Goal: Task Accomplishment & Management: Use online tool/utility

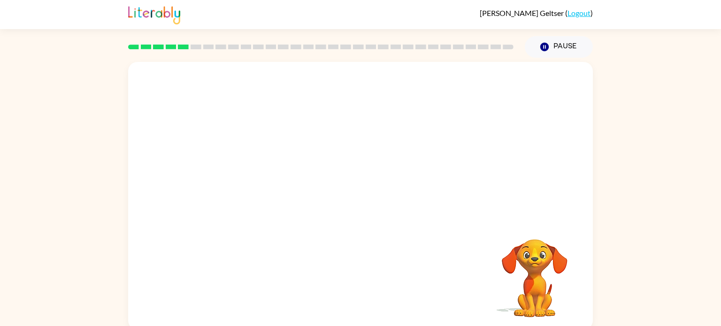
click at [405, 64] on div at bounding box center [360, 141] width 465 height 158
click at [353, 204] on icon "button" at bounding box center [361, 200] width 16 height 16
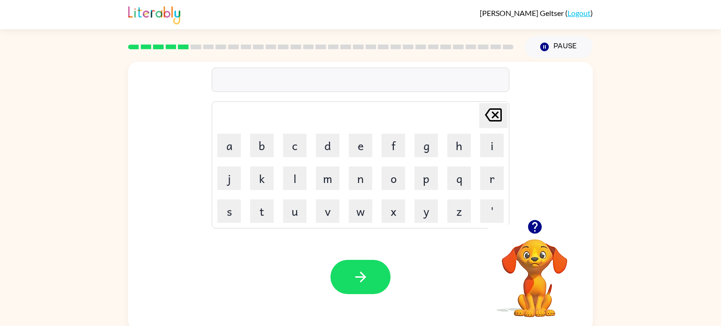
click at [222, 78] on div at bounding box center [361, 80] width 298 height 24
click at [376, 291] on button "button" at bounding box center [360, 277] width 60 height 34
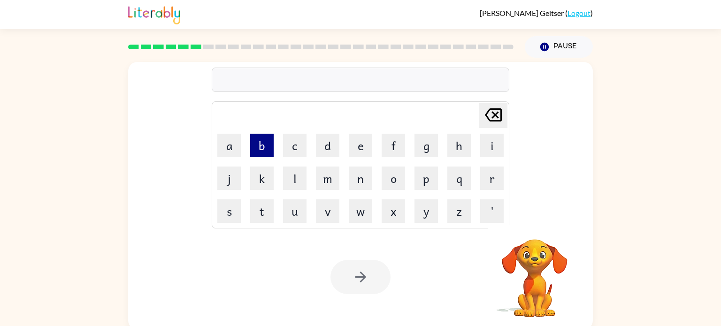
click at [262, 145] on button "b" at bounding box center [261, 145] width 23 height 23
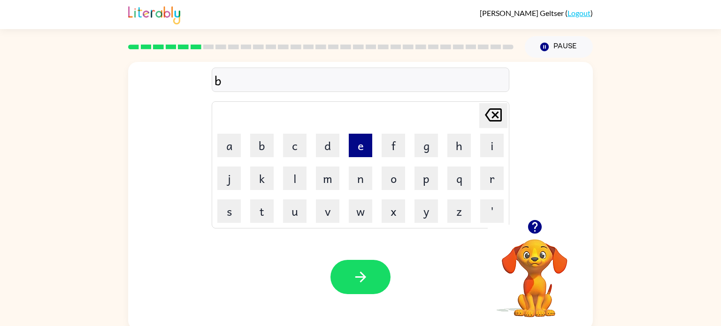
click at [362, 150] on button "e" at bounding box center [360, 145] width 23 height 23
click at [451, 149] on button "h" at bounding box center [458, 145] width 23 height 23
click at [491, 149] on button "i" at bounding box center [491, 145] width 23 height 23
click at [354, 188] on button "n" at bounding box center [360, 178] width 23 height 23
click at [331, 147] on button "d" at bounding box center [327, 145] width 23 height 23
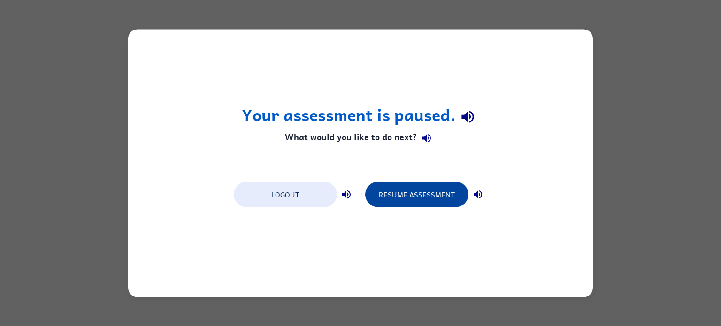
click at [397, 199] on button "Resume Assessment" at bounding box center [416, 194] width 103 height 25
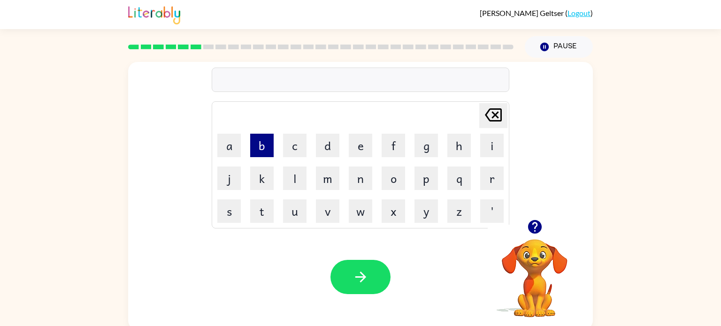
click at [269, 143] on button "b" at bounding box center [261, 145] width 23 height 23
click at [0, 261] on div "b Delete Delete last character input a b c d e f g h i j k l m n o p q r s t u …" at bounding box center [360, 194] width 721 height 272
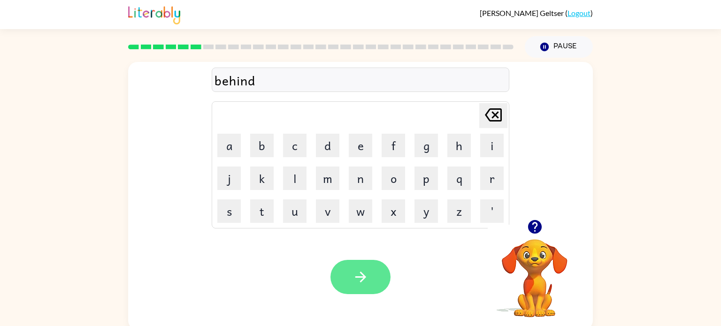
click at [373, 277] on button "button" at bounding box center [360, 277] width 60 height 34
click at [369, 292] on button "button" at bounding box center [360, 277] width 60 height 34
click at [369, 292] on div at bounding box center [360, 277] width 60 height 34
click at [354, 275] on icon "button" at bounding box center [361, 277] width 16 height 16
click at [353, 270] on icon "button" at bounding box center [361, 277] width 16 height 16
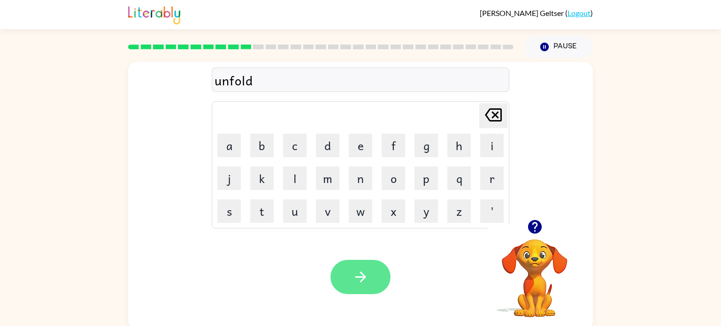
click at [368, 276] on icon "button" at bounding box center [361, 277] width 16 height 16
click at [351, 286] on button "button" at bounding box center [360, 277] width 60 height 34
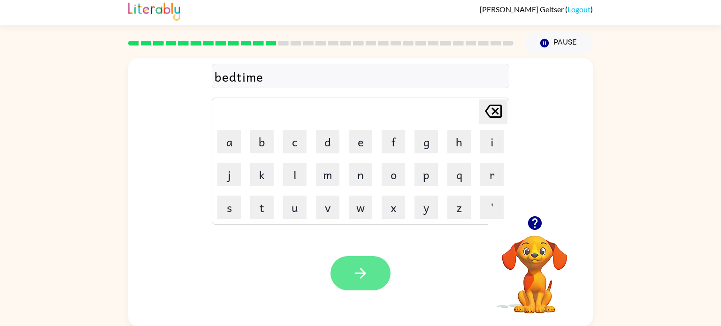
click at [358, 283] on button "button" at bounding box center [360, 273] width 60 height 34
click at [383, 259] on div at bounding box center [360, 273] width 60 height 34
click at [377, 276] on button "button" at bounding box center [360, 273] width 60 height 34
click at [365, 278] on icon "button" at bounding box center [361, 273] width 16 height 16
click at [377, 277] on button "button" at bounding box center [360, 273] width 60 height 34
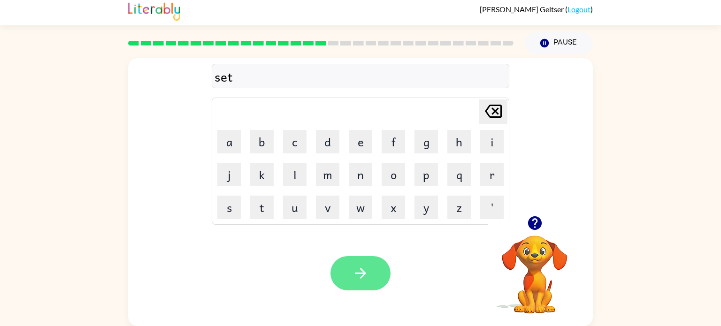
click at [360, 269] on icon "button" at bounding box center [360, 273] width 11 height 11
click at [381, 285] on button "button" at bounding box center [360, 273] width 60 height 34
click at [362, 272] on icon "button" at bounding box center [361, 273] width 16 height 16
click at [372, 272] on button "button" at bounding box center [360, 273] width 60 height 34
click at [368, 279] on button "button" at bounding box center [360, 273] width 60 height 34
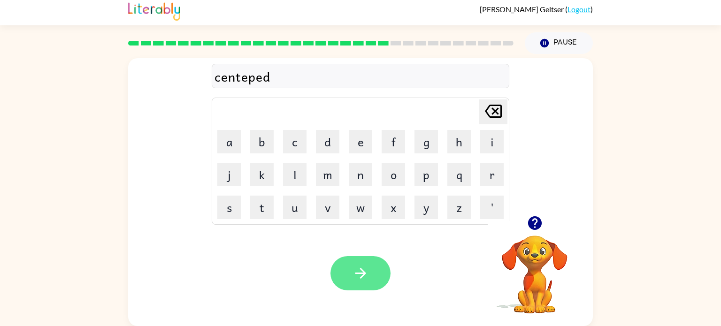
click at [376, 279] on button "button" at bounding box center [360, 273] width 60 height 34
click at [373, 274] on button "button" at bounding box center [360, 273] width 60 height 34
click at [364, 268] on icon "button" at bounding box center [361, 273] width 16 height 16
click at [378, 282] on button "button" at bounding box center [360, 273] width 60 height 34
click at [377, 279] on button "button" at bounding box center [360, 273] width 60 height 34
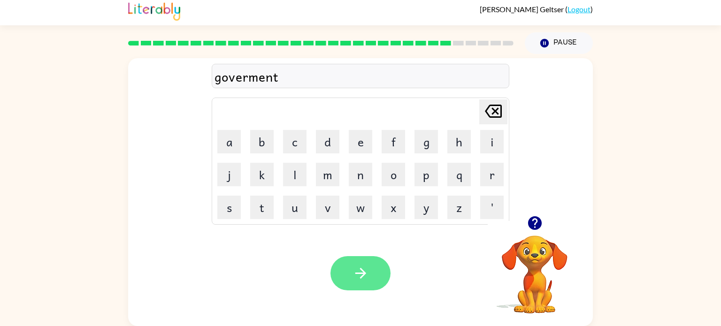
click at [369, 274] on button "button" at bounding box center [360, 273] width 60 height 34
click at [369, 283] on button "button" at bounding box center [360, 273] width 60 height 34
click at [383, 274] on button "button" at bounding box center [360, 273] width 60 height 34
click at [382, 273] on button "button" at bounding box center [360, 273] width 60 height 34
click at [361, 284] on button "button" at bounding box center [360, 273] width 60 height 34
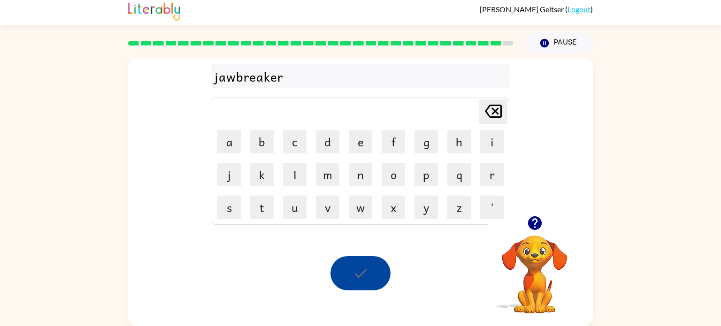
scroll to position [0, 0]
